Goal: Register for event/course

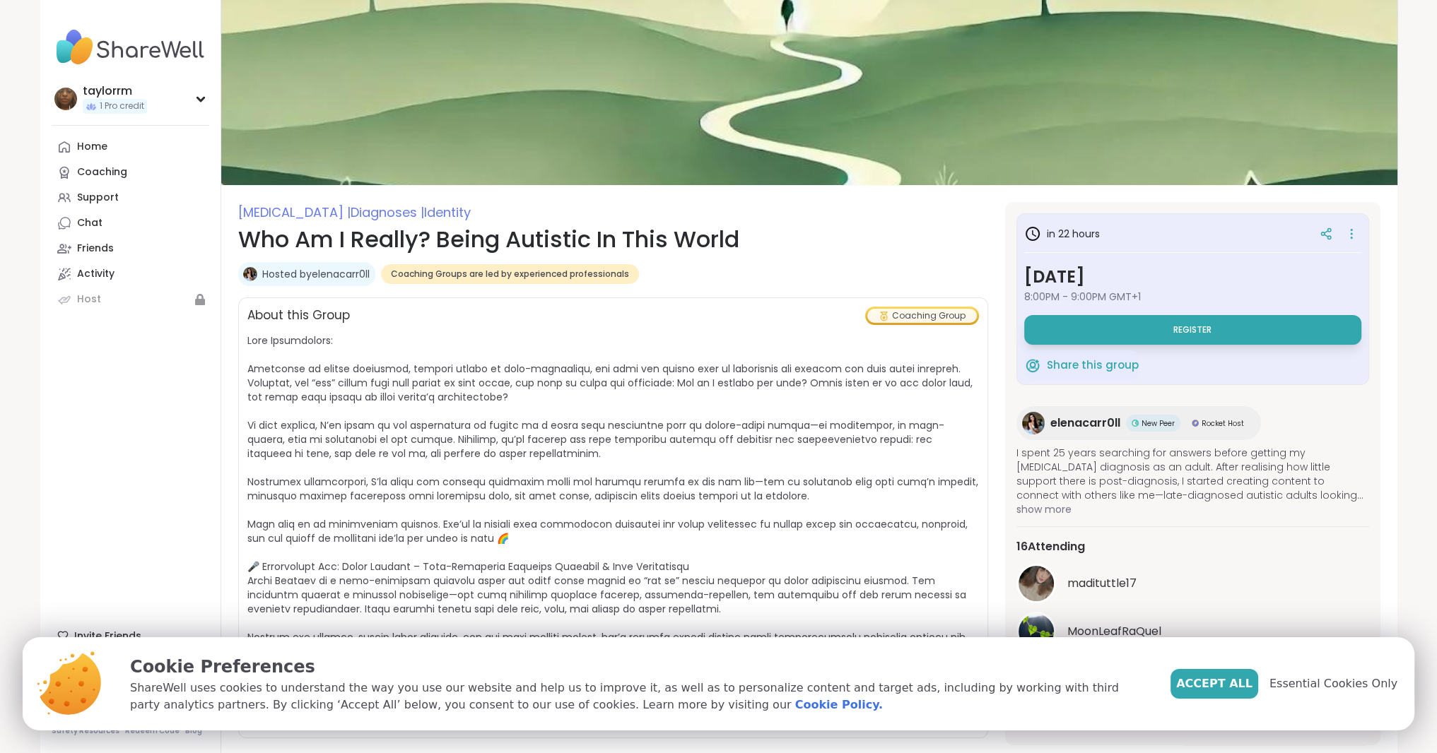
click at [1235, 695] on button "Accept All" at bounding box center [1214, 684] width 88 height 30
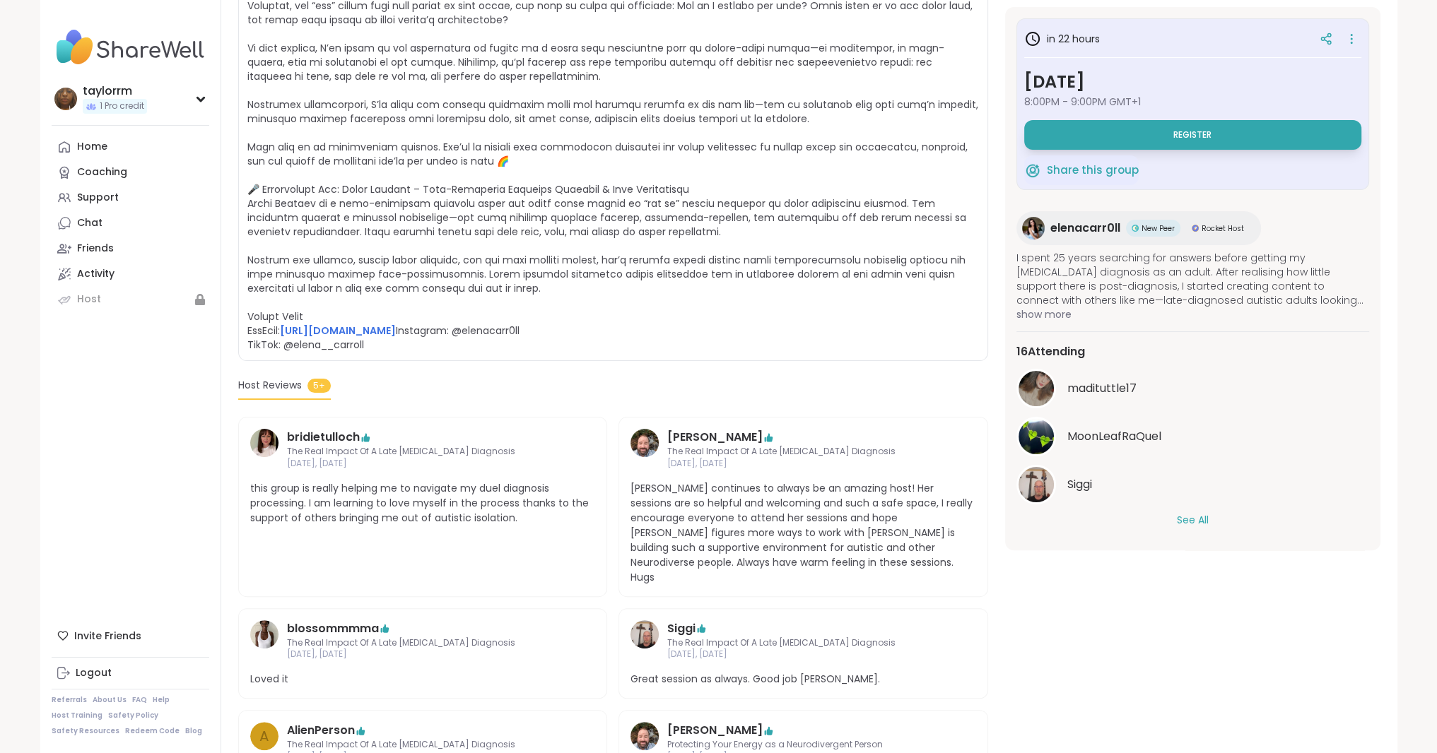
scroll to position [383, 0]
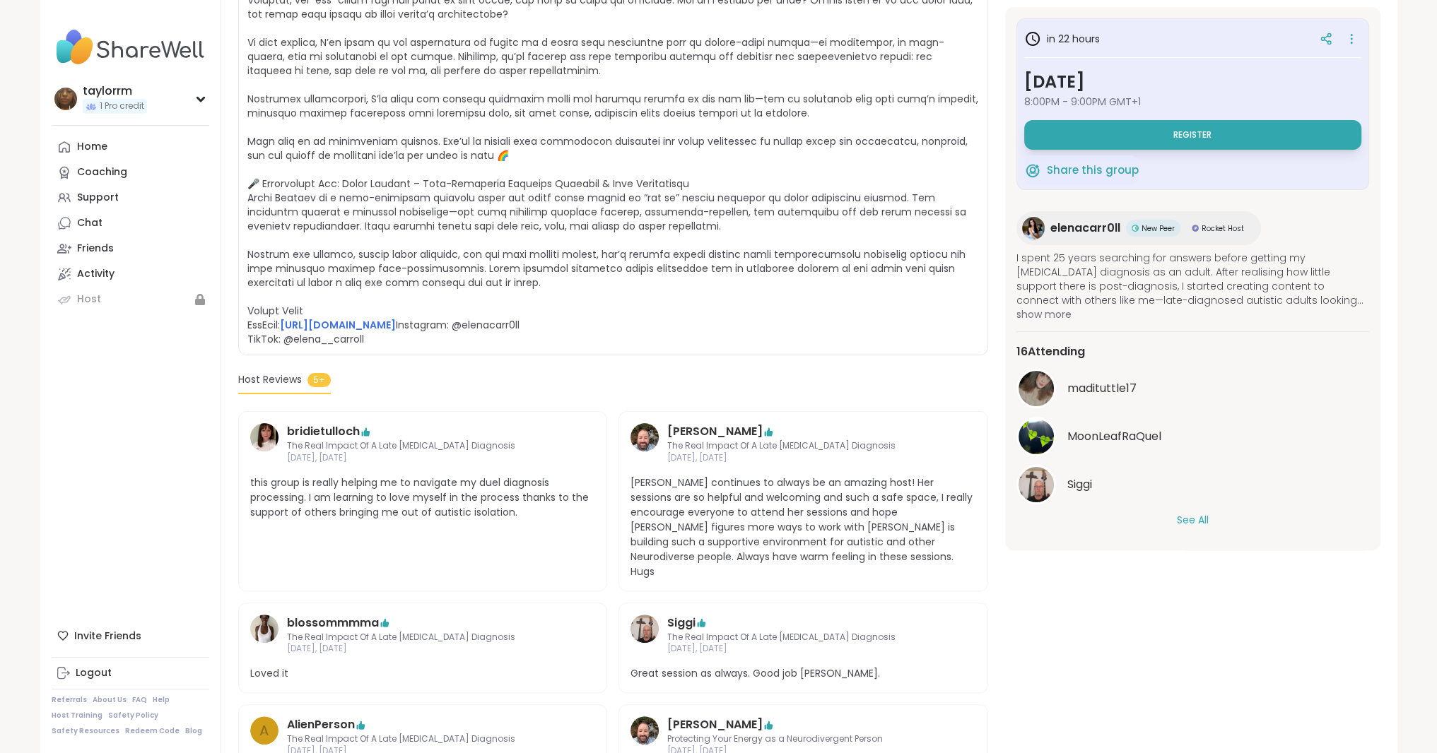
click at [1151, 141] on button "Register" at bounding box center [1192, 135] width 337 height 30
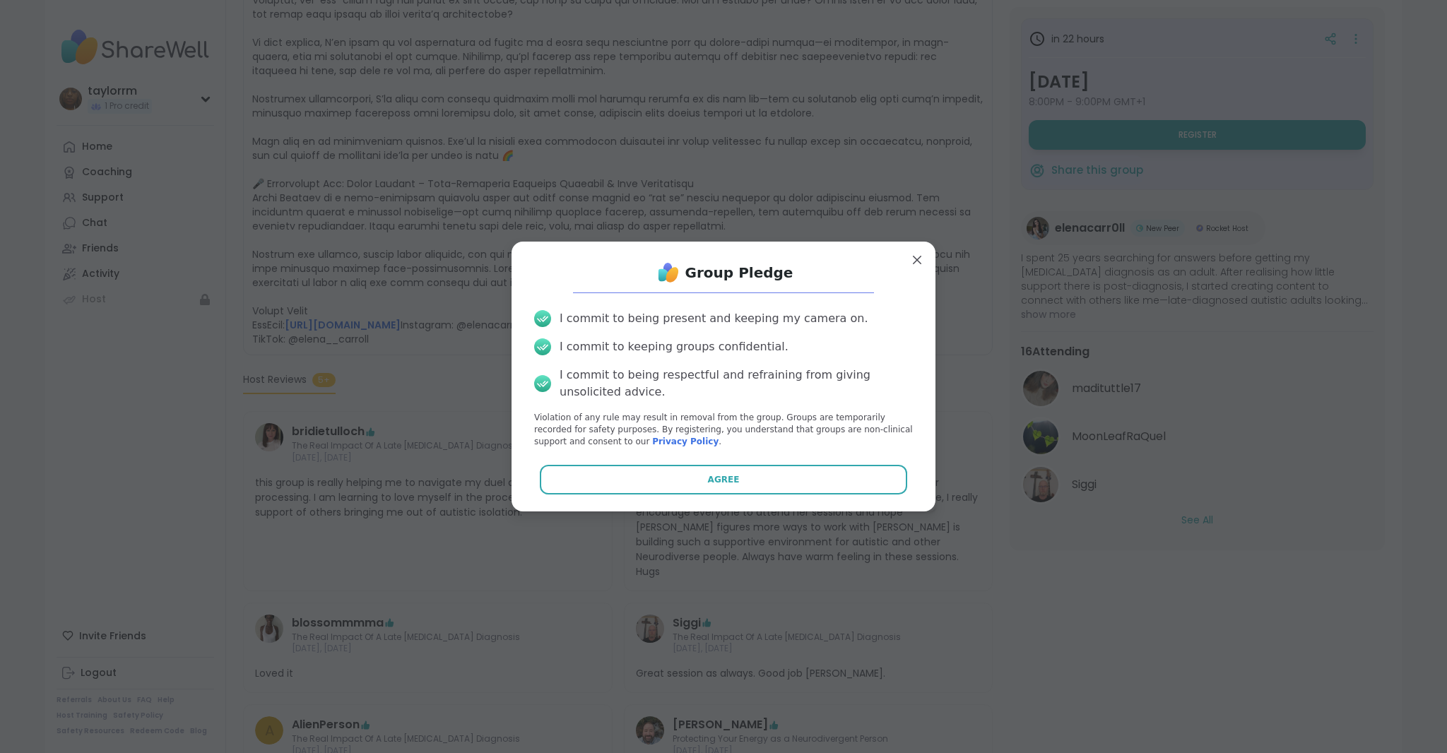
click at [654, 481] on button "Agree" at bounding box center [724, 480] width 368 height 30
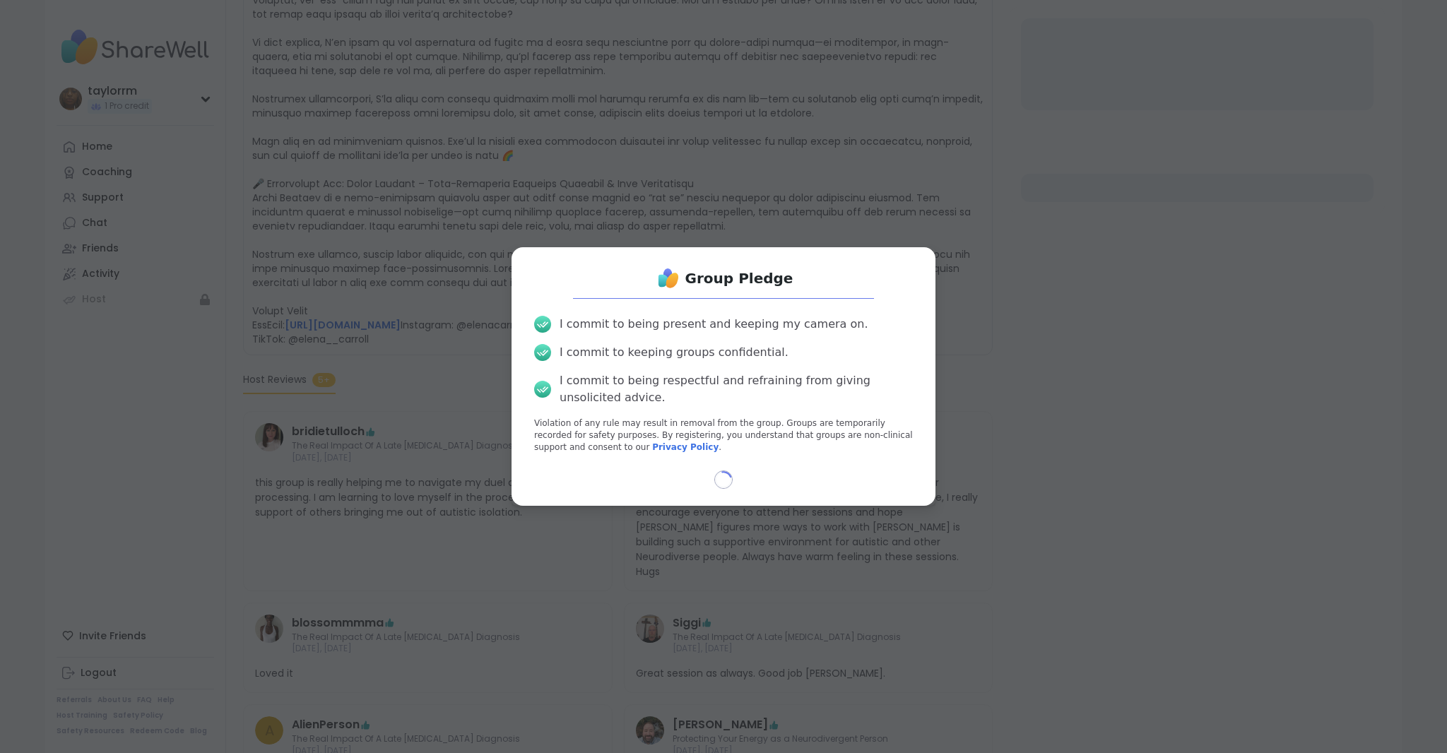
select select "**"
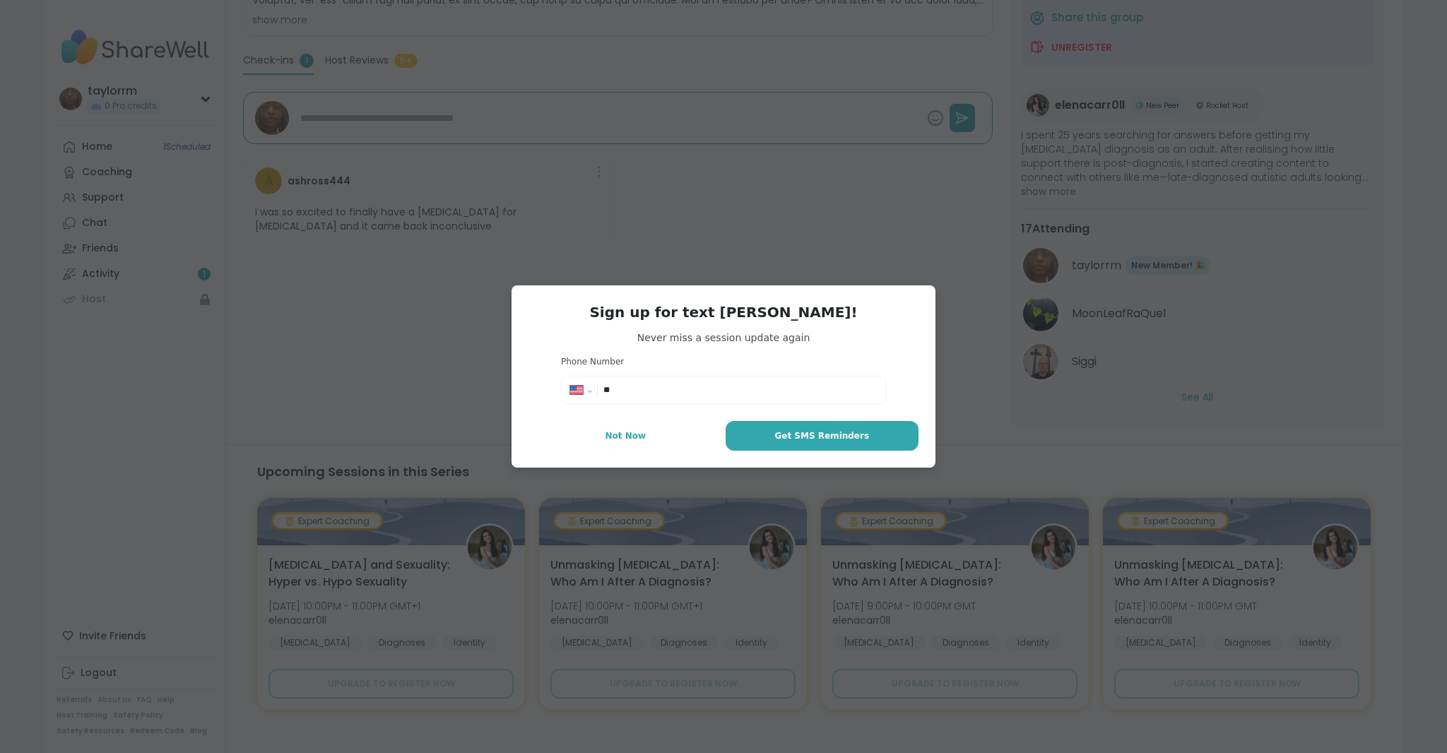
click at [627, 434] on span "Not Now" at bounding box center [625, 436] width 41 height 13
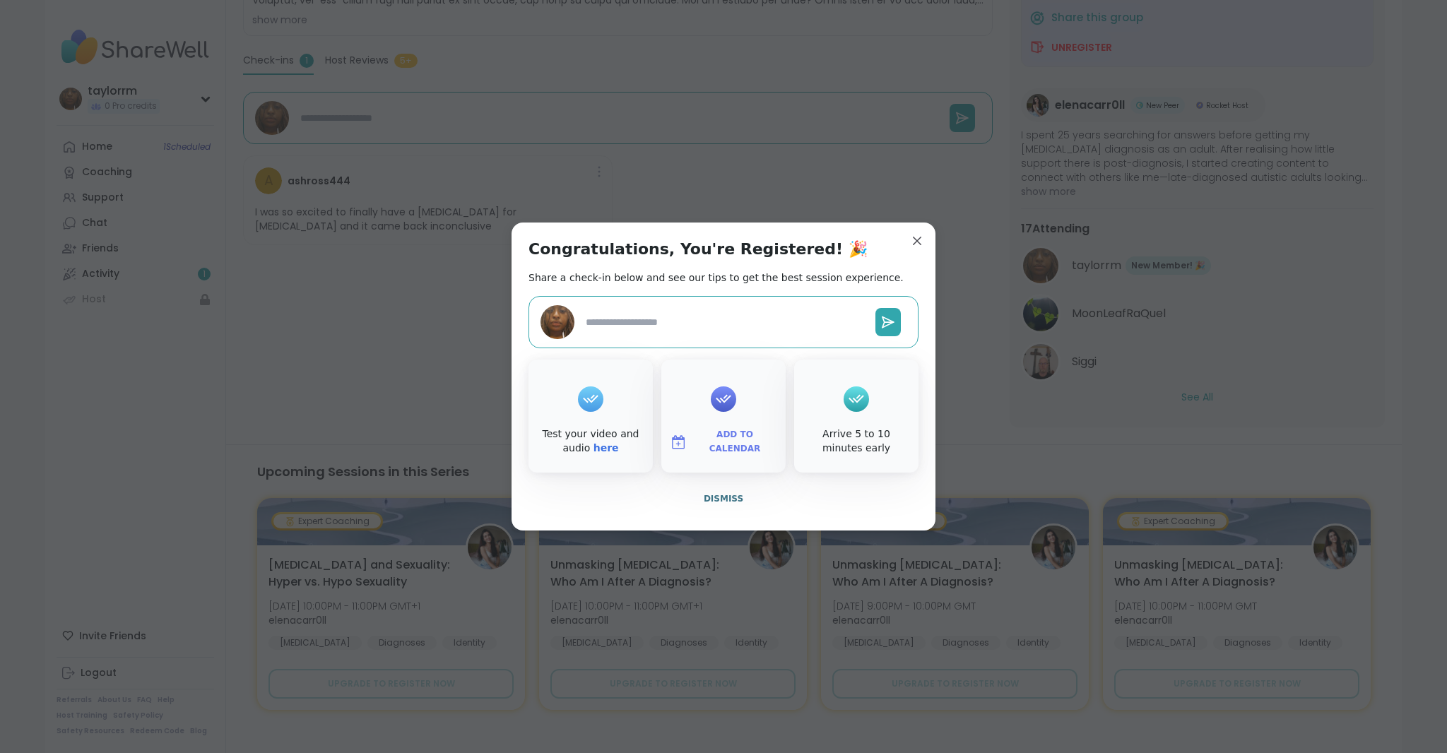
click at [724, 507] on button "Dismiss" at bounding box center [724, 499] width 390 height 30
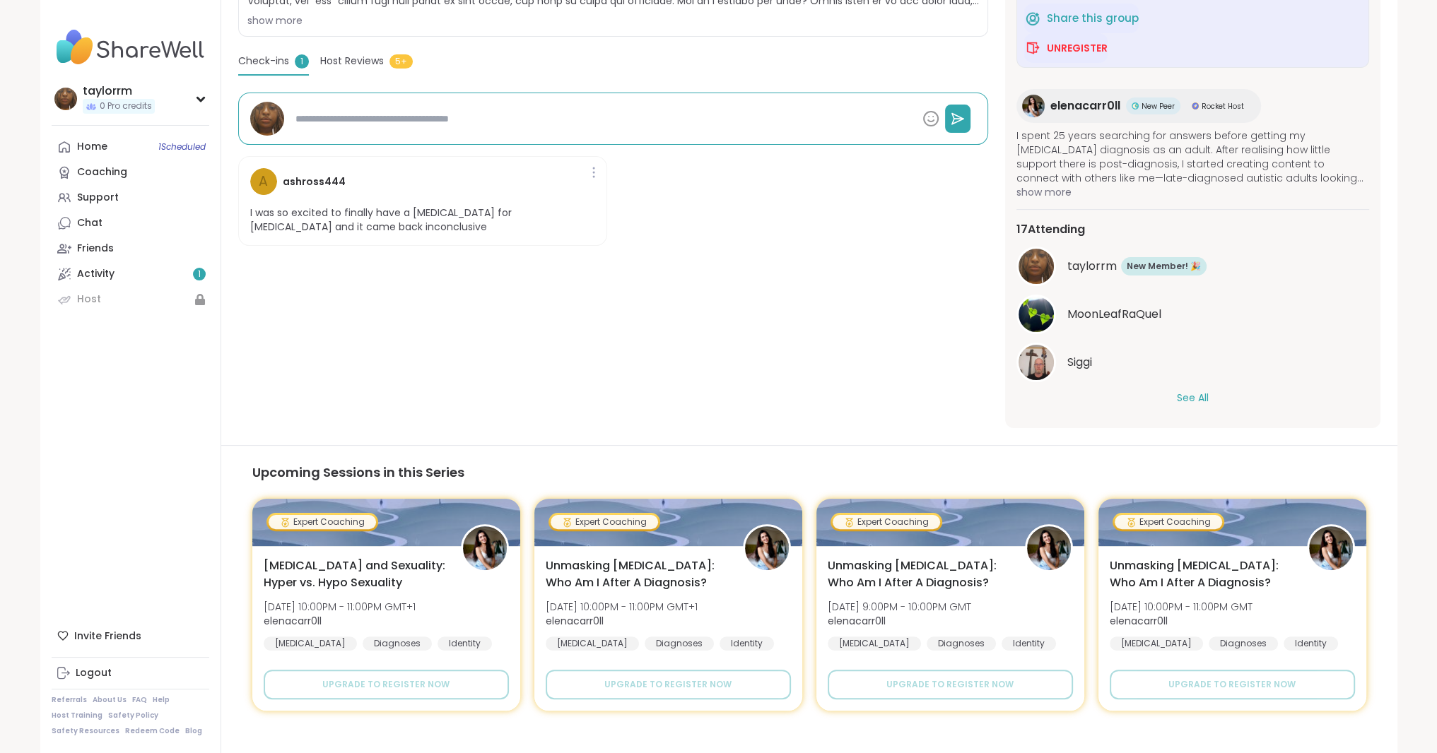
scroll to position [401, 0]
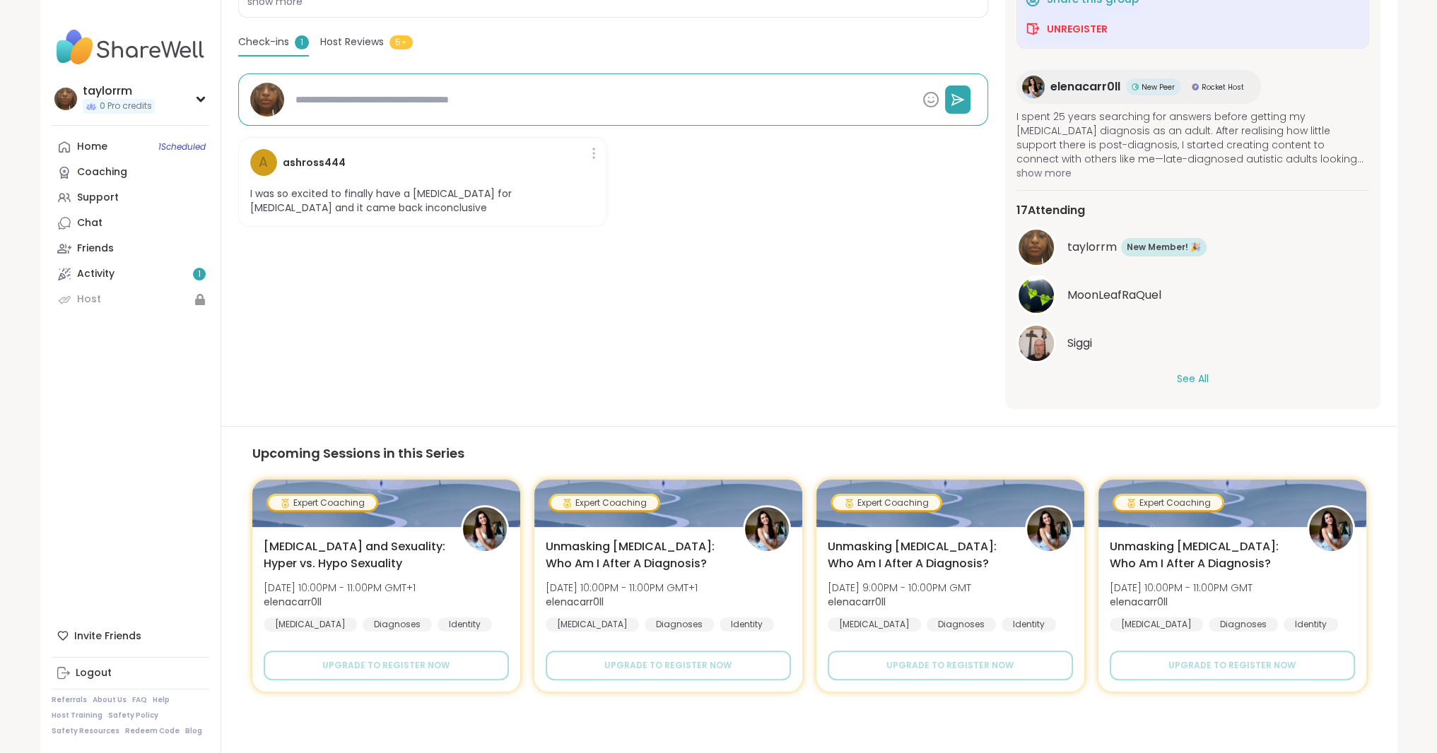
type textarea "*"
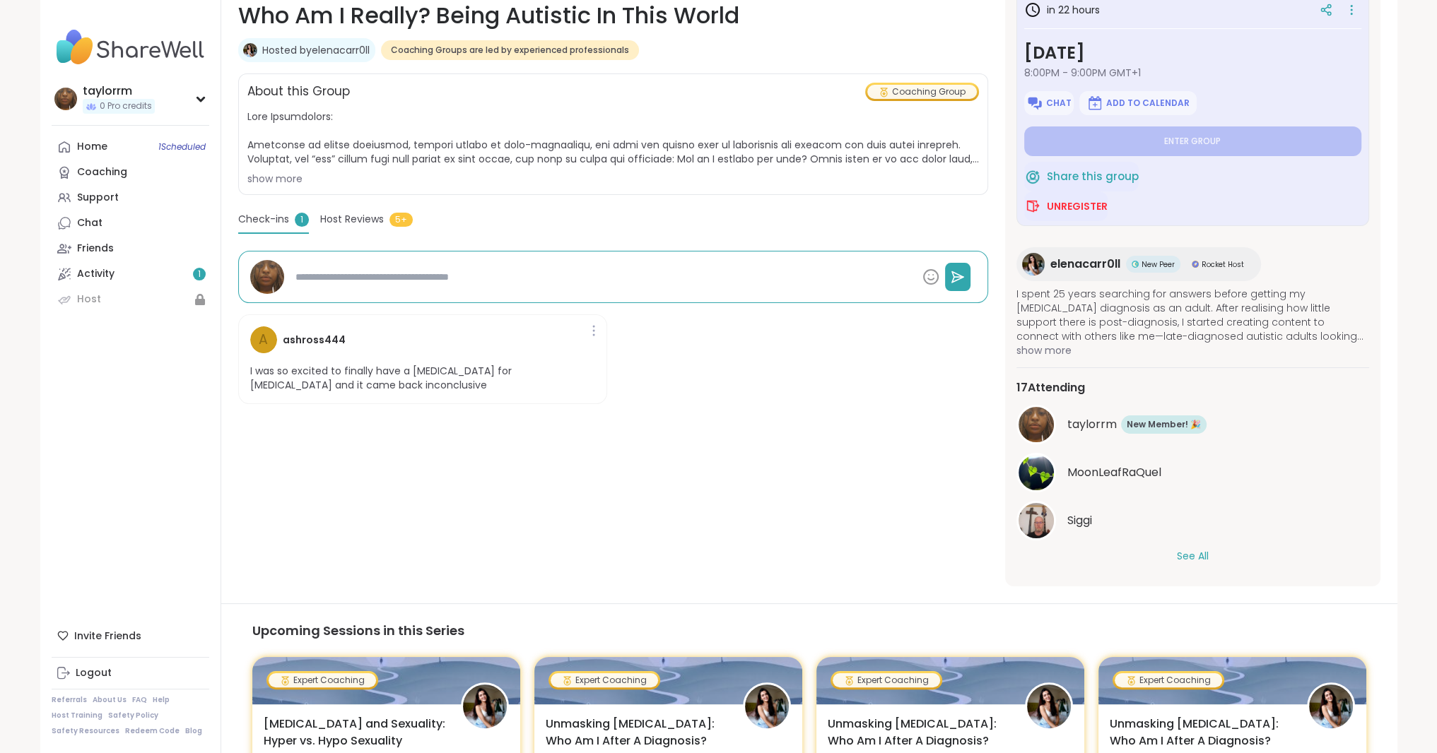
scroll to position [225, 0]
click at [1185, 555] on button "See All" at bounding box center [1193, 555] width 32 height 15
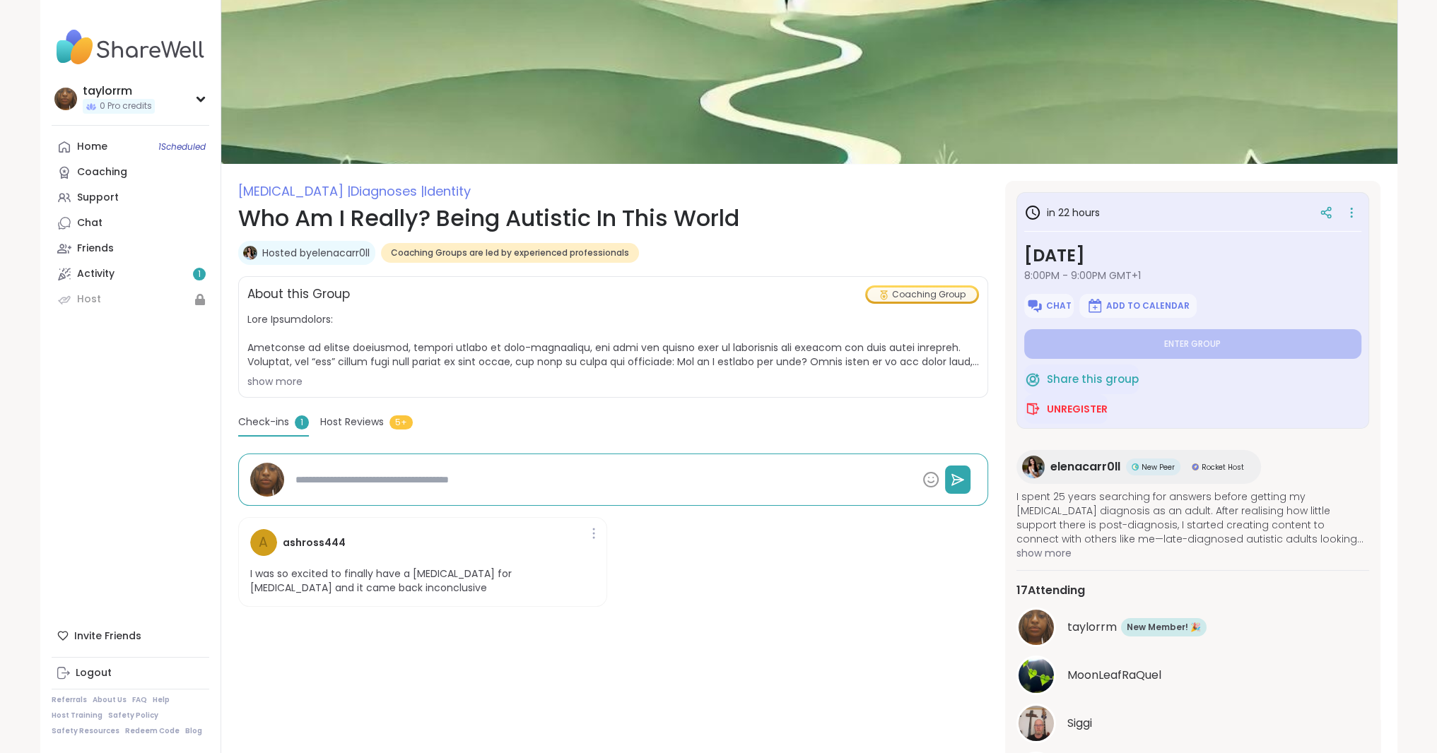
scroll to position [0, 0]
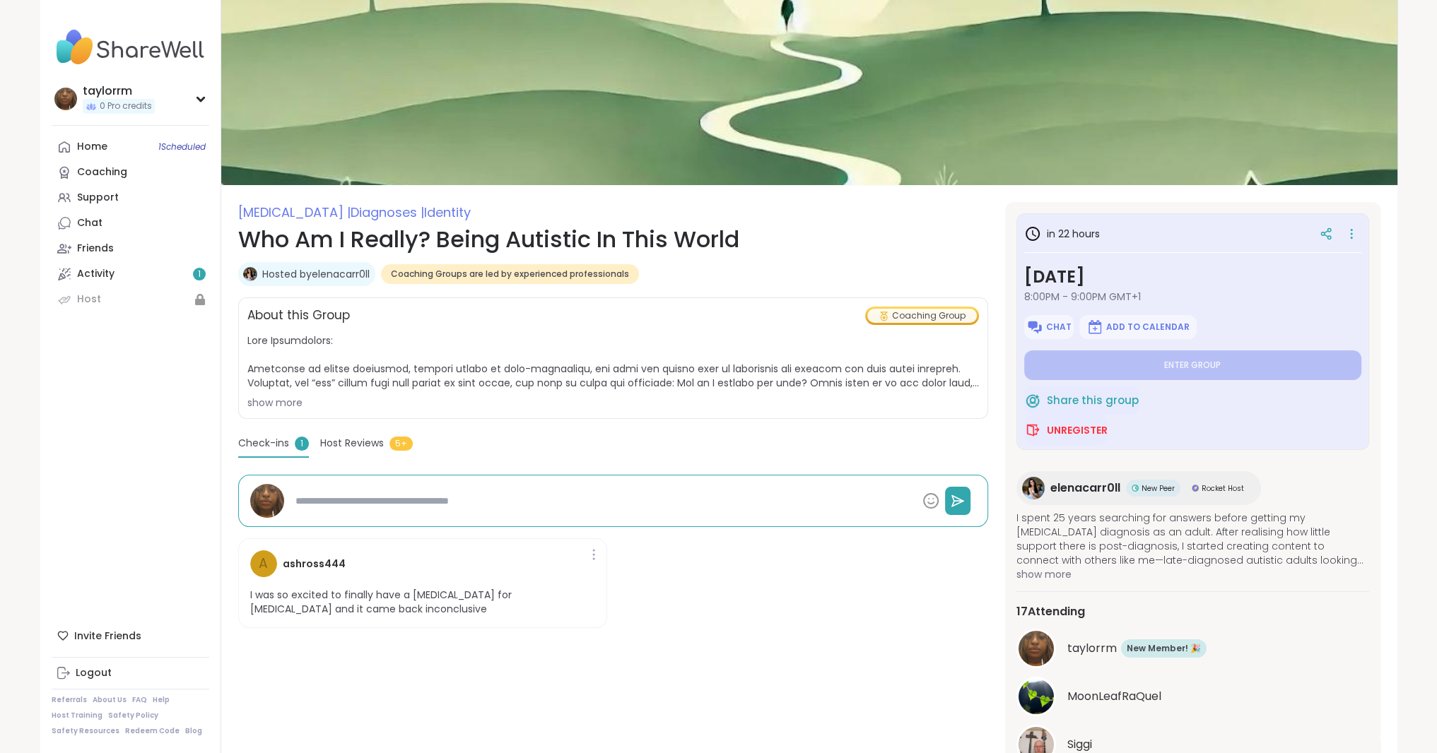
click at [193, 269] on link "Activity 1" at bounding box center [131, 273] width 158 height 25
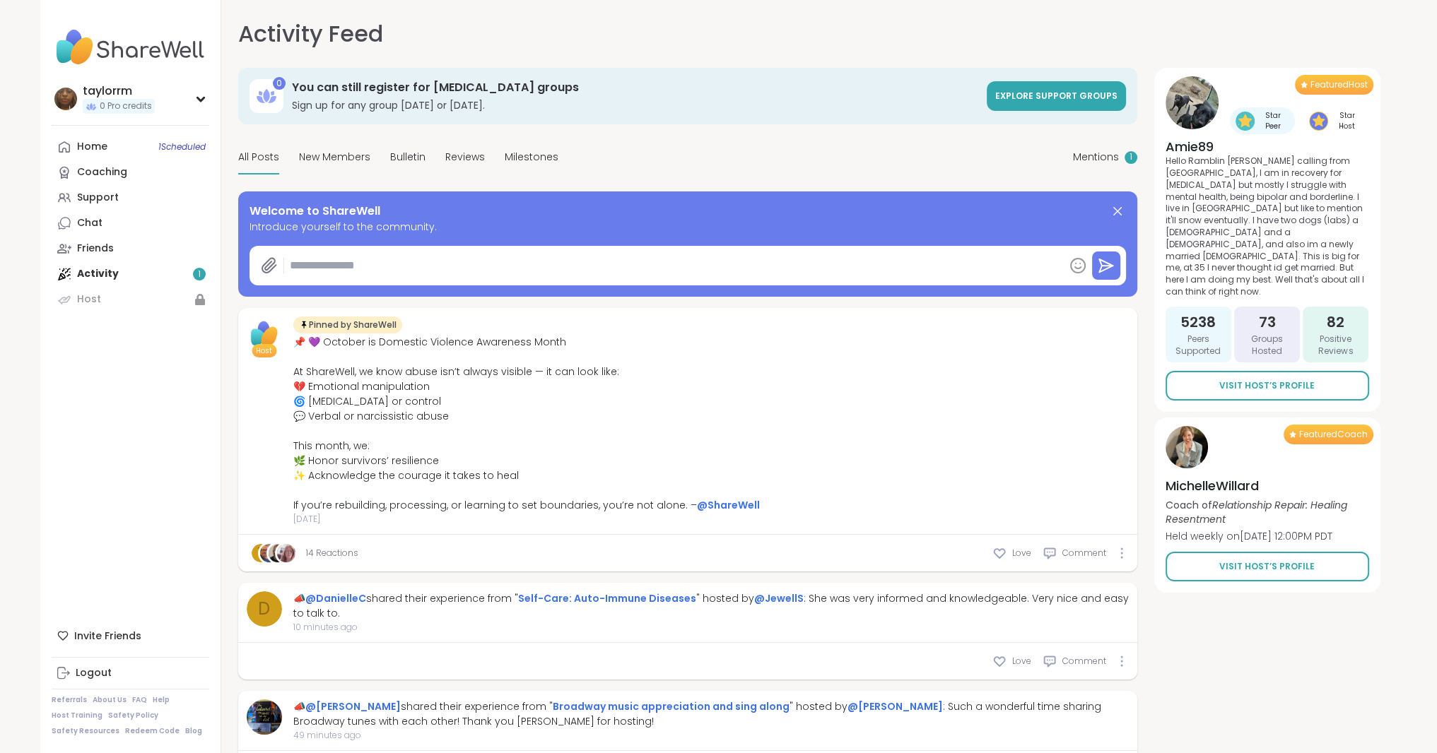
type textarea "*"
click at [1112, 163] on span "Mentions" at bounding box center [1096, 157] width 46 height 15
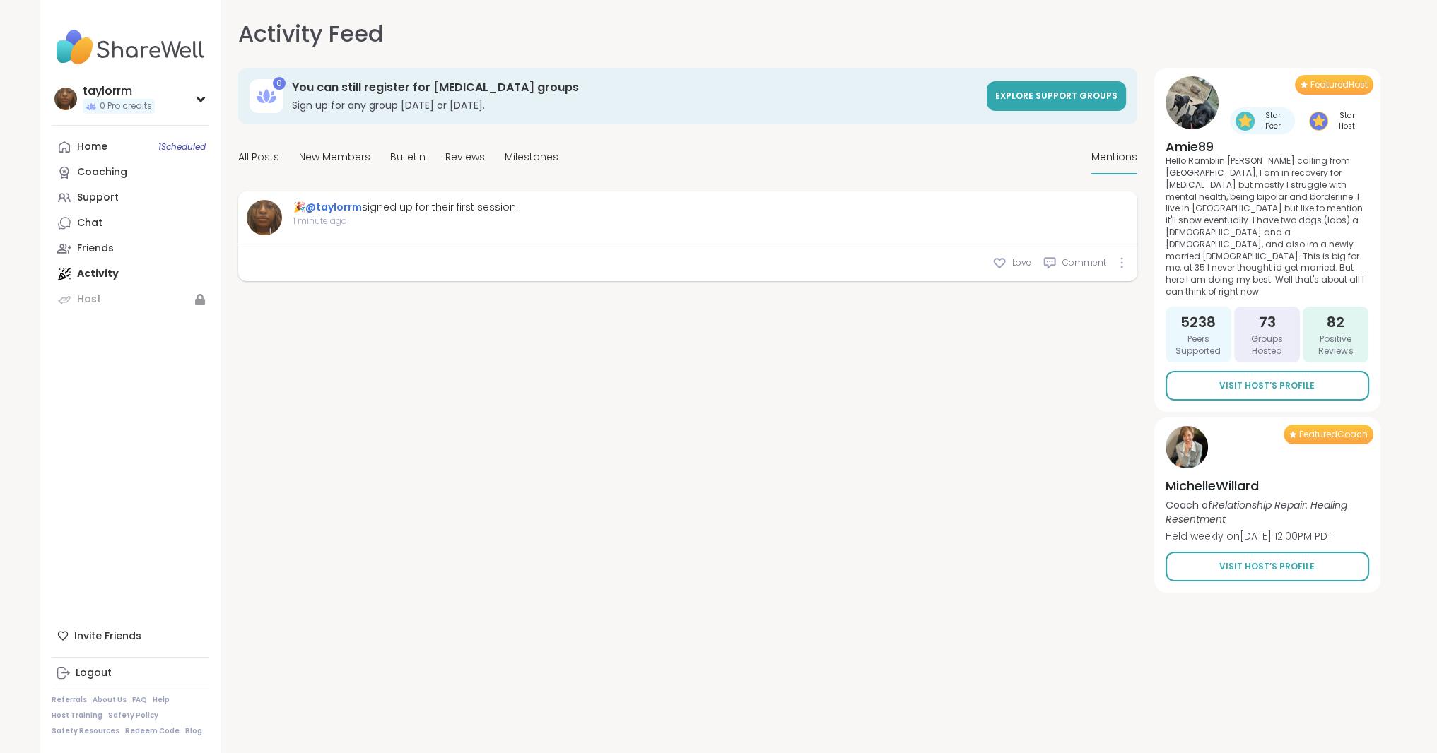
click at [161, 146] on span "1 Scheduled" at bounding box center [181, 146] width 47 height 11
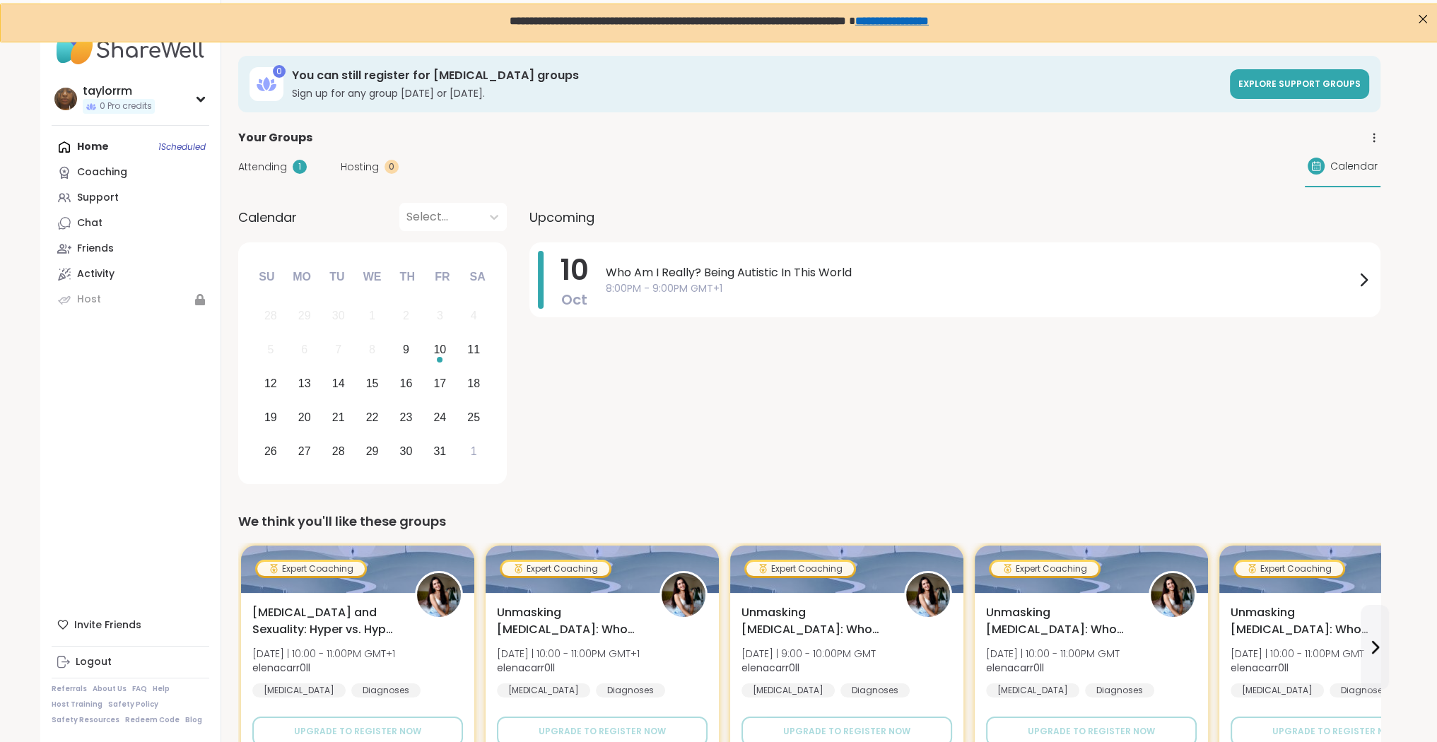
click at [724, 289] on span "8:00PM - 9:00PM GMT+1" at bounding box center [980, 288] width 749 height 15
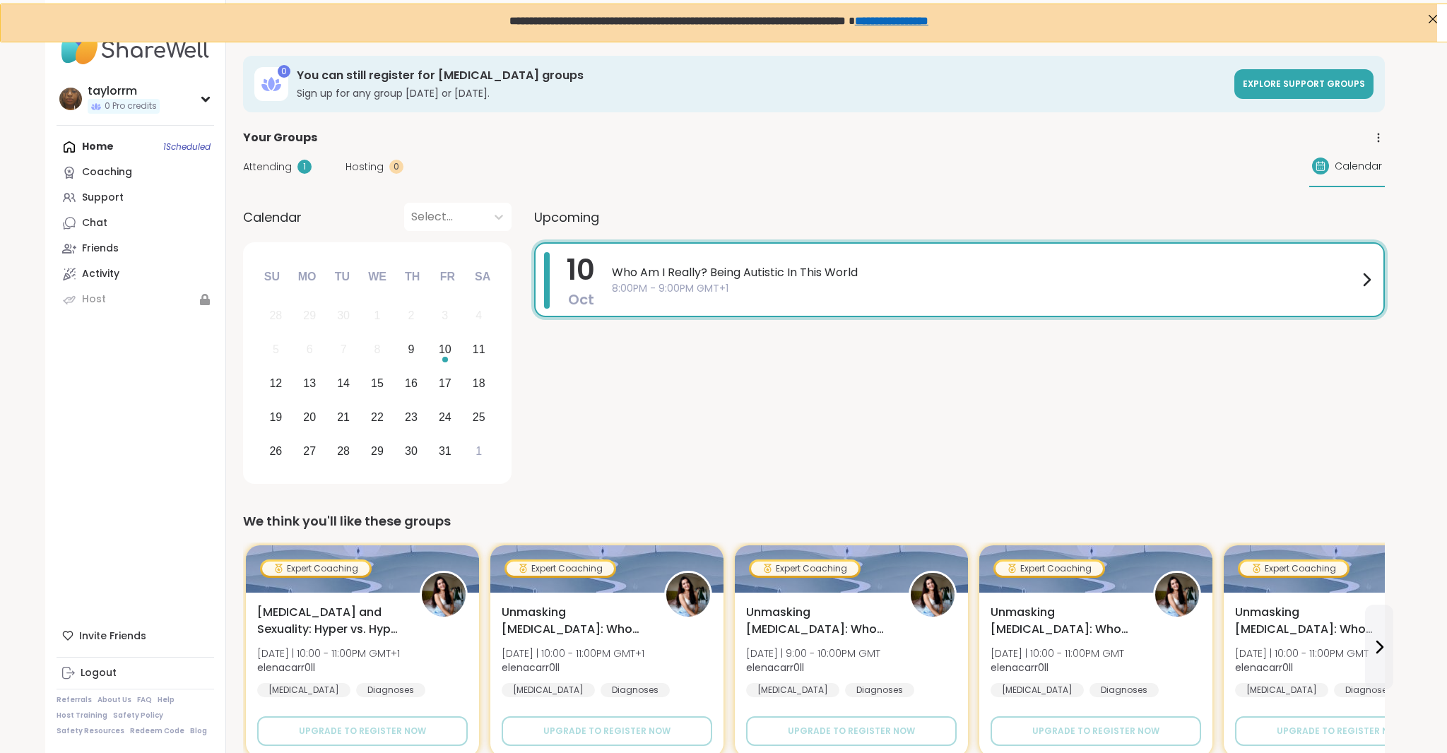
click at [276, 160] on span "Attending" at bounding box center [267, 167] width 49 height 15
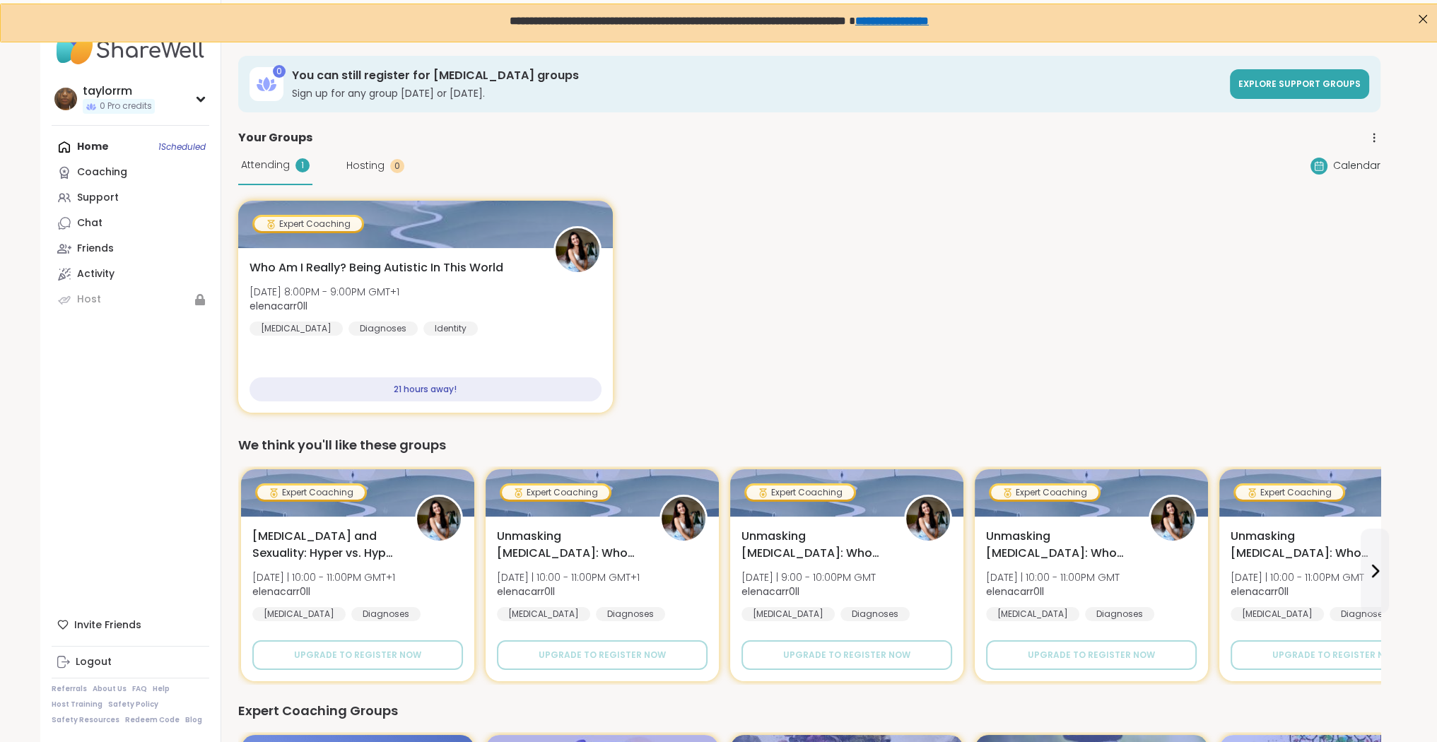
click at [538, 310] on div "Who Am I Really? Being Autistic In This World [DATE] 8:00PM - 9:00PM GMT+1 elen…" at bounding box center [425, 297] width 353 height 76
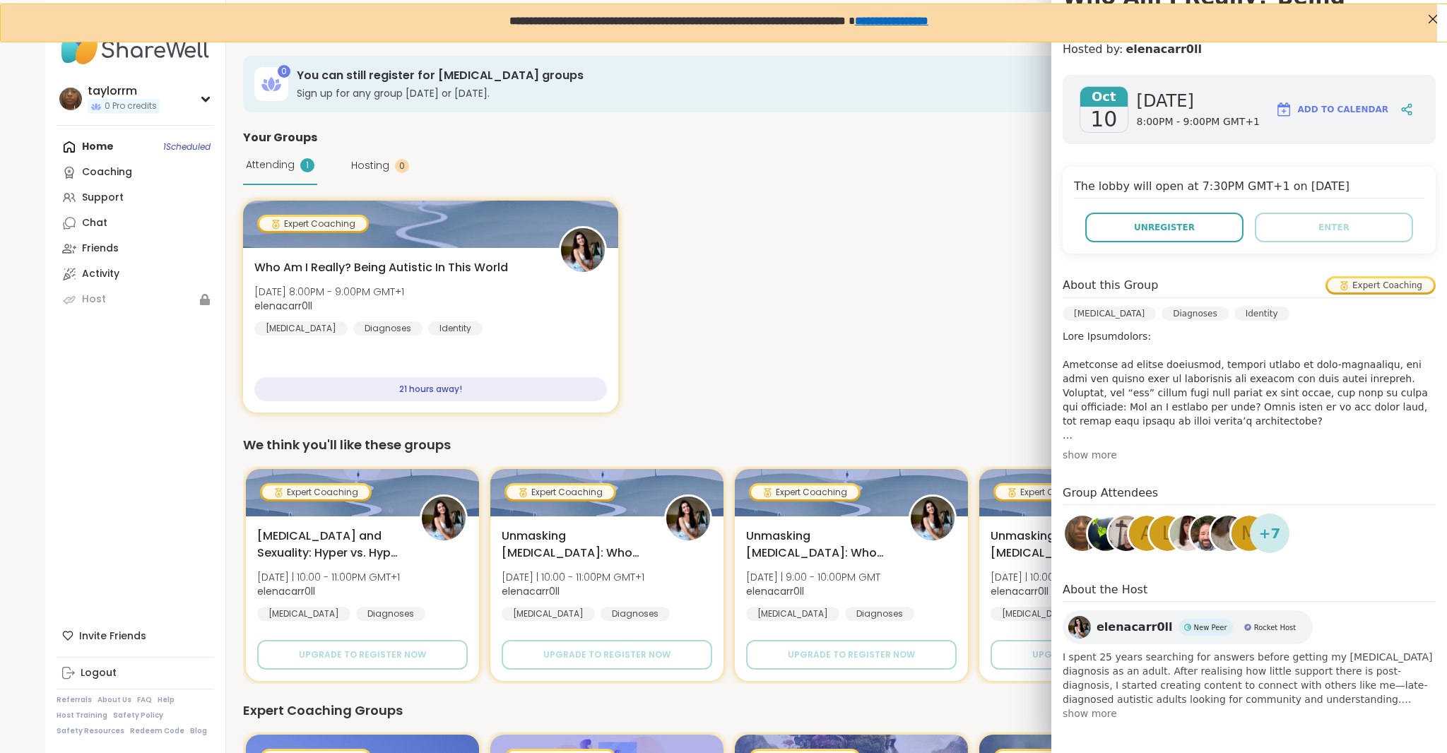
scroll to position [158, 0]
click at [1069, 450] on div "show more" at bounding box center [1249, 454] width 373 height 14
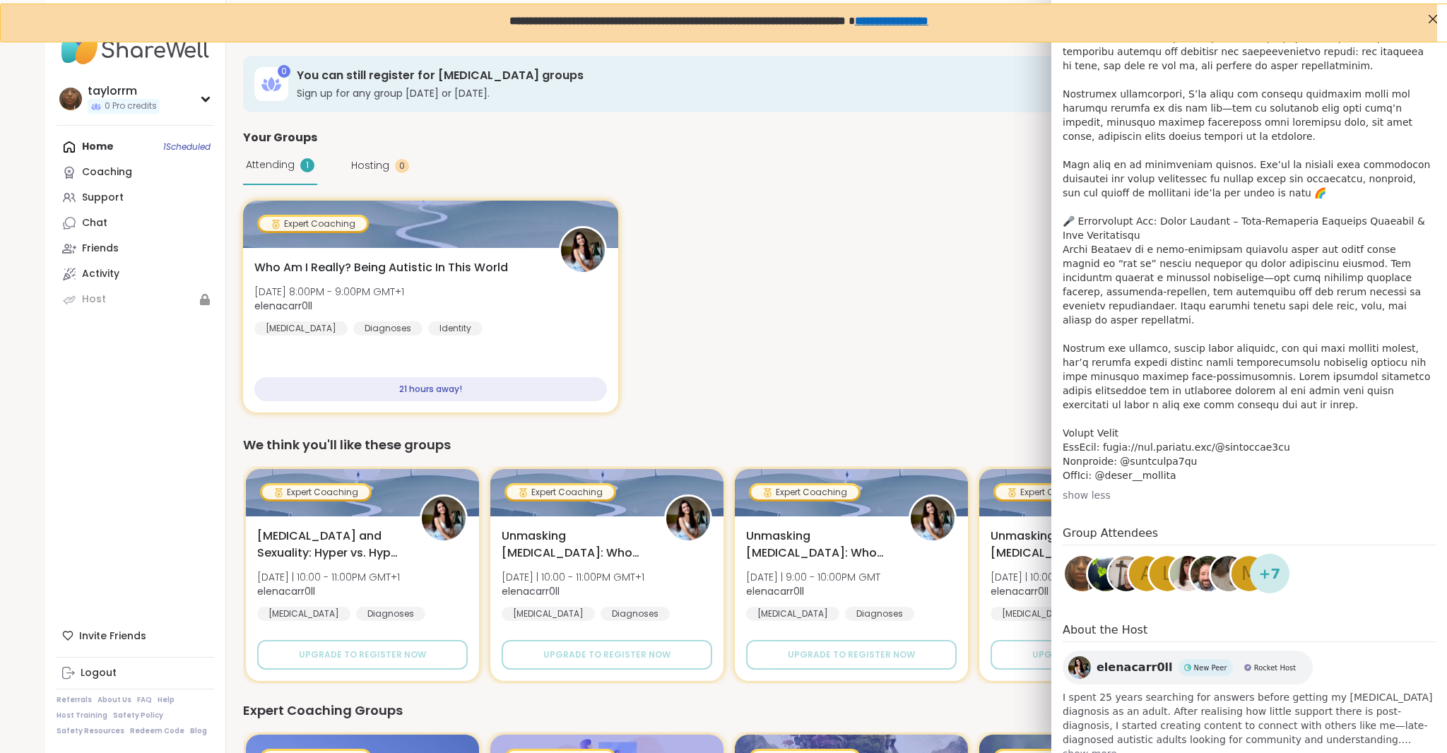
scroll to position [624, 0]
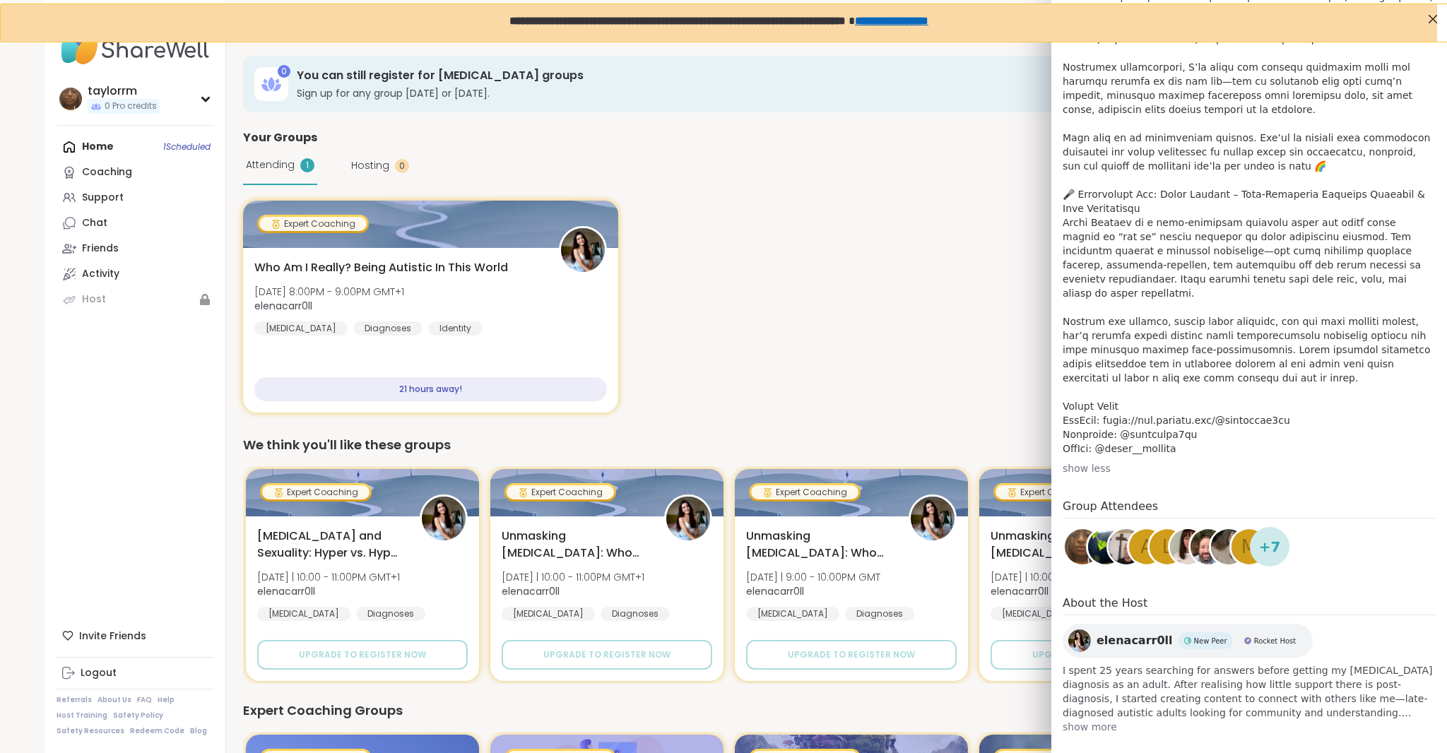
click at [145, 195] on link "Support" at bounding box center [136, 197] width 158 height 25
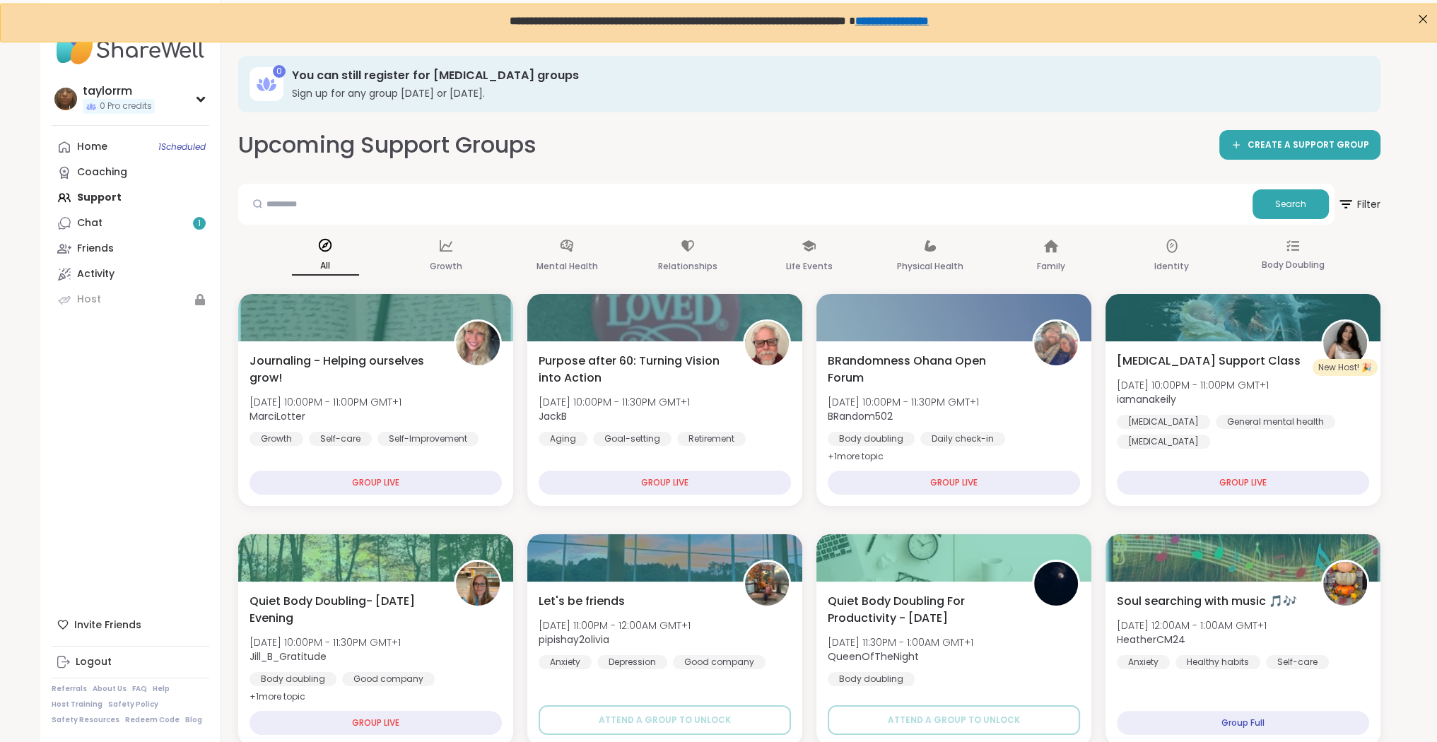
click at [90, 218] on div "Chat 1" at bounding box center [89, 223] width 25 height 14
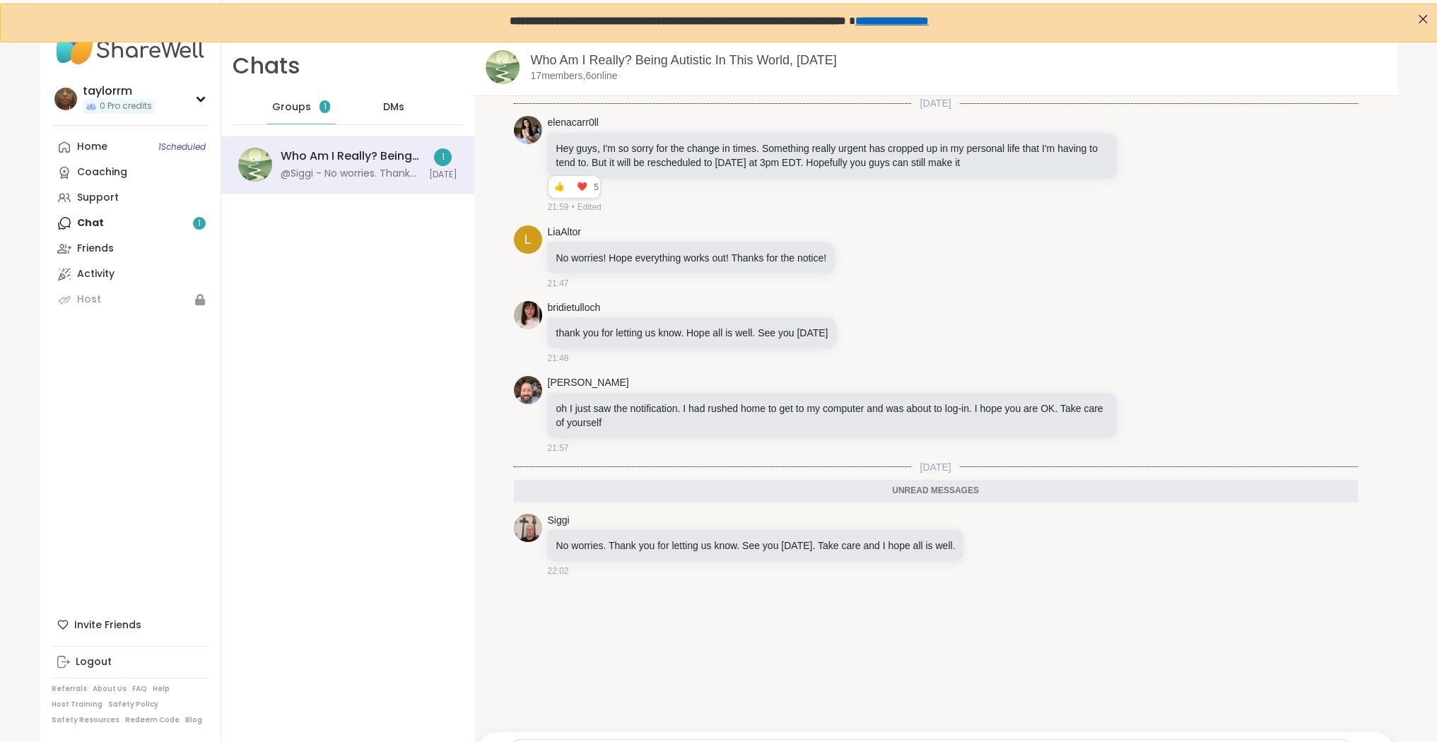
click at [310, 172] on div "Chats Groups 1 DMs Who Am I Really? Being Autistic In This World, [DATE] @Siggi…" at bounding box center [347, 410] width 253 height 742
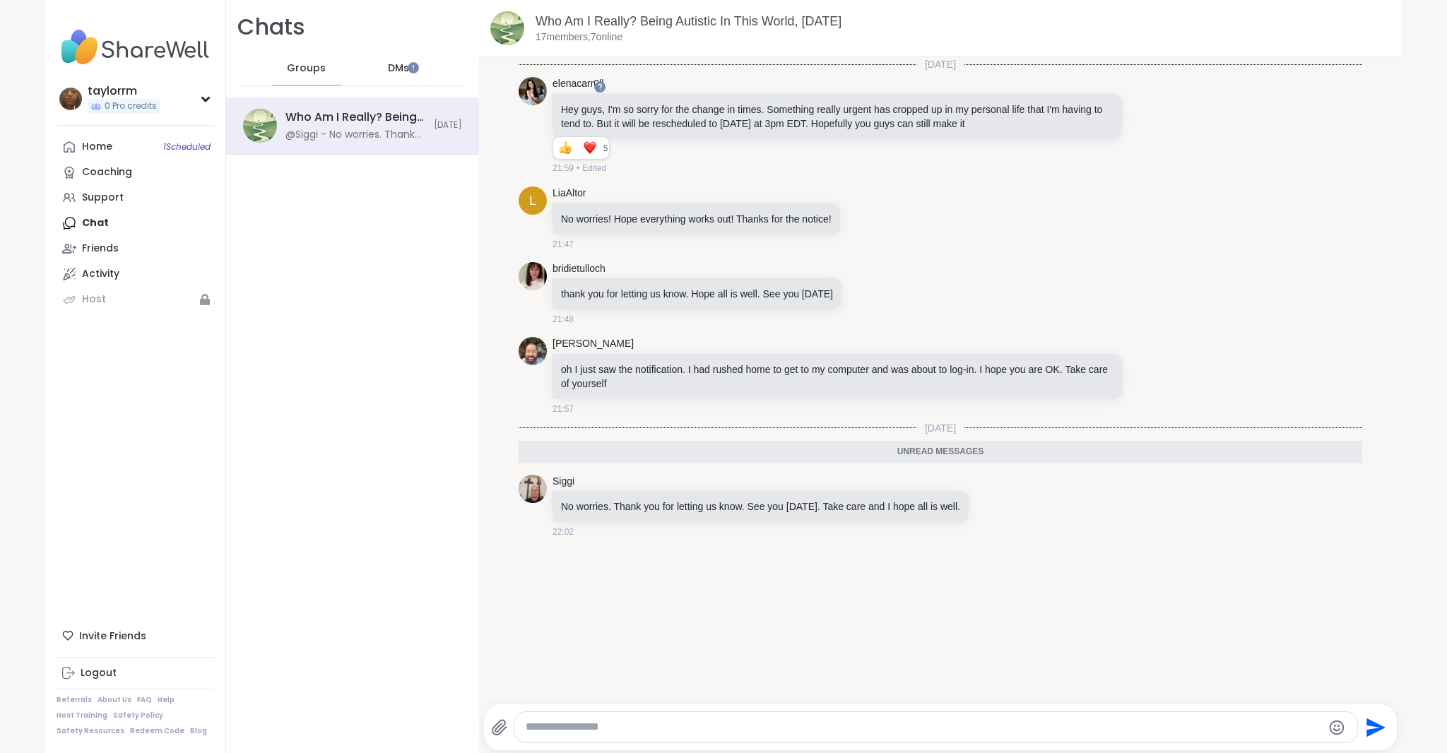
click at [151, 204] on link "Support" at bounding box center [136, 197] width 158 height 25
